Goal: Information Seeking & Learning: Compare options

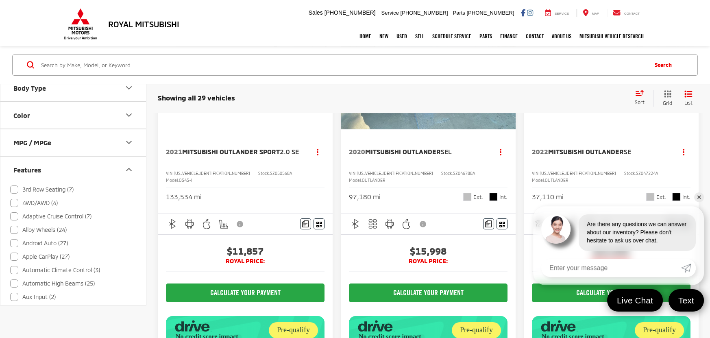
click at [51, 191] on label "3rd Row Seating (7)" at bounding box center [41, 189] width 63 height 13
click at [11, 330] on input "3rd Row Seating (7)" at bounding box center [10, 330] width 0 height 0
checkbox input "true"
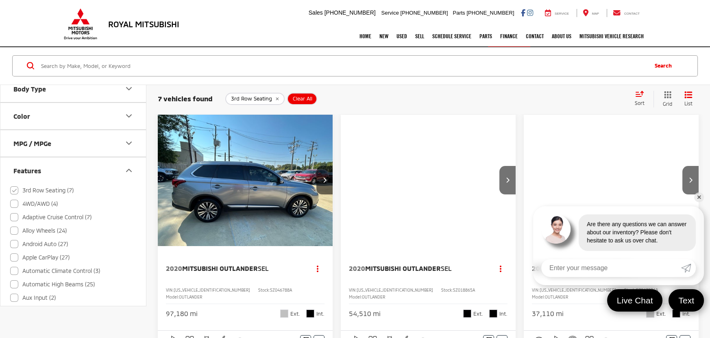
click at [701, 195] on link "✕" at bounding box center [699, 197] width 10 height 10
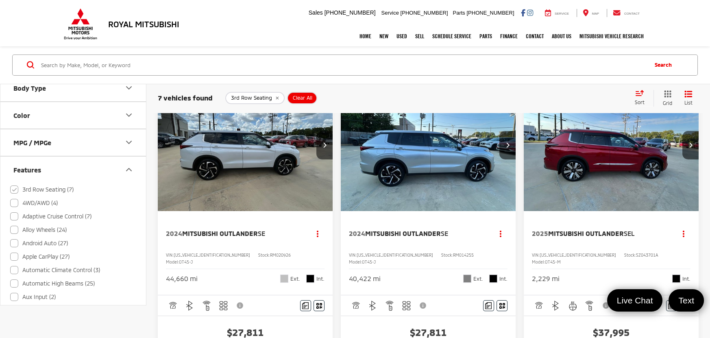
scroll to position [468, 0]
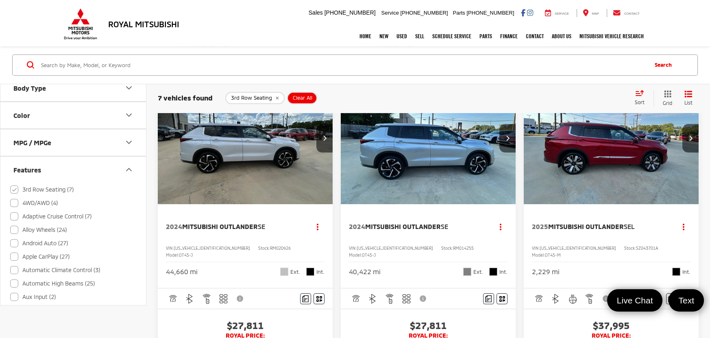
click at [382, 205] on img "2024 Mitsubishi Outlander SE 0" at bounding box center [428, 139] width 176 height 132
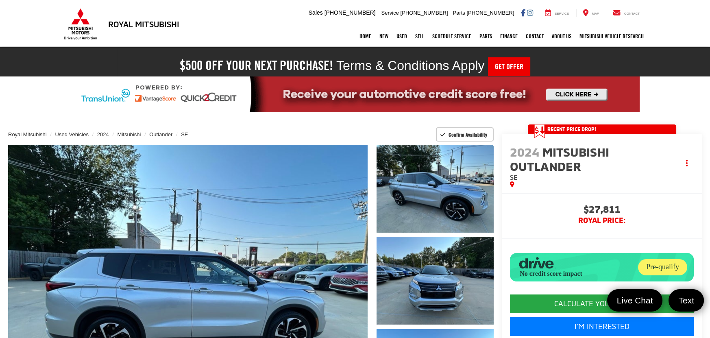
click at [652, 216] on span "Royal PRICE:" at bounding box center [602, 220] width 184 height 8
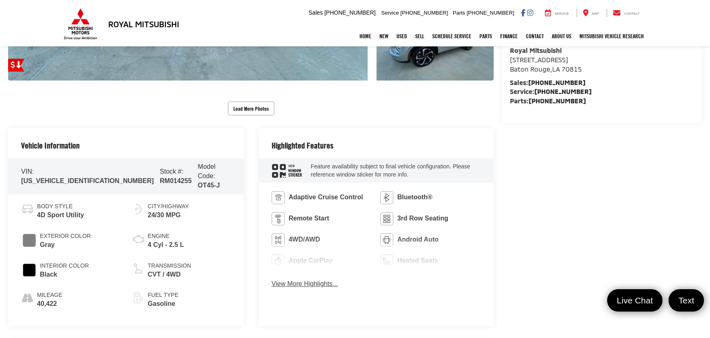
scroll to position [365, 0]
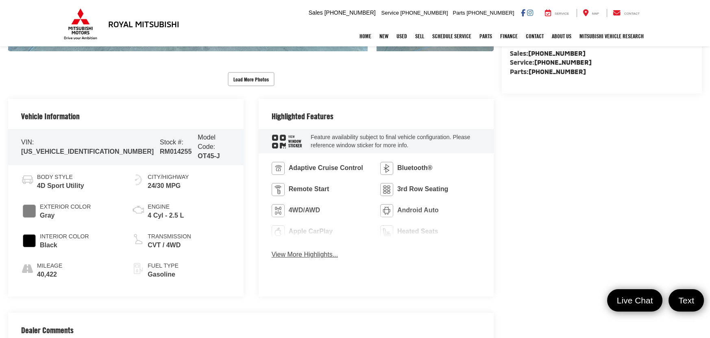
click at [313, 251] on button "View More Highlights..." at bounding box center [305, 254] width 66 height 9
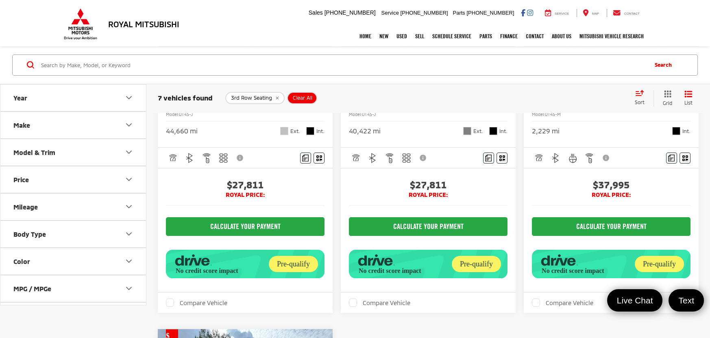
scroll to position [621, 0]
